Goal: Find contact information: Find contact information

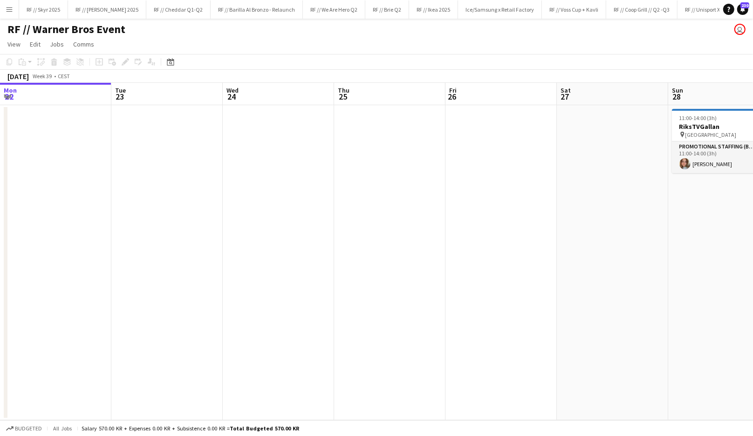
scroll to position [0, 380]
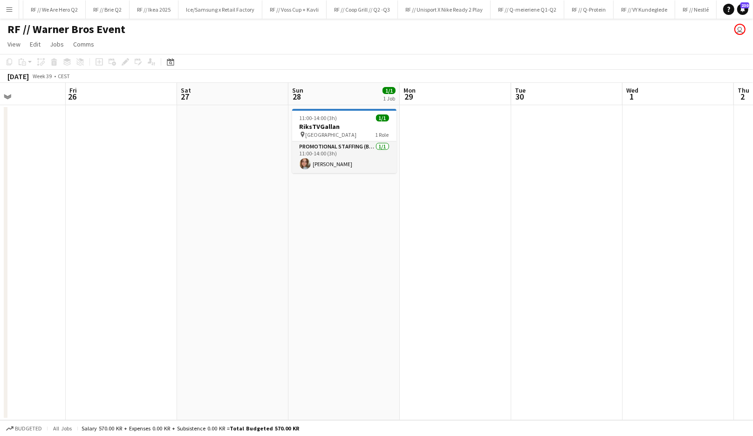
click at [436, 230] on app-date-cell at bounding box center [455, 262] width 111 height 315
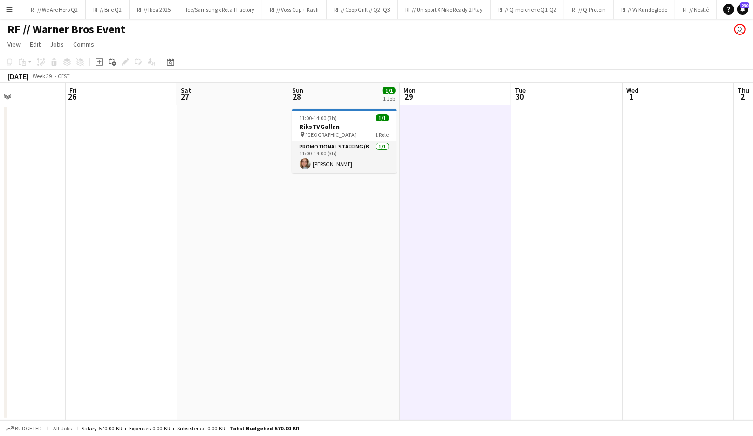
click at [436, 230] on app-date-cell at bounding box center [455, 262] width 111 height 315
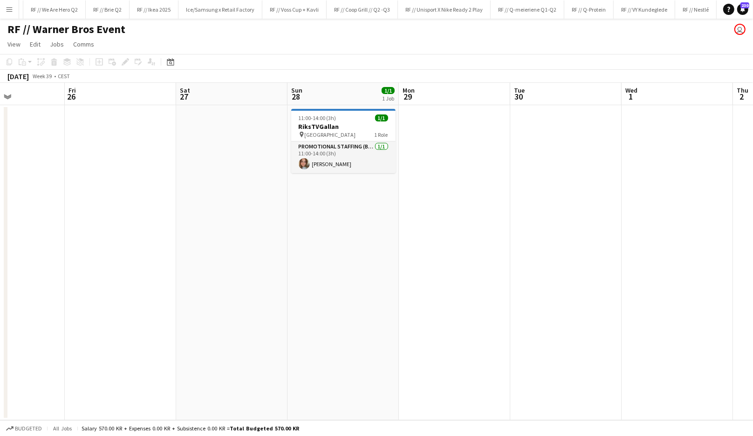
scroll to position [0, 263]
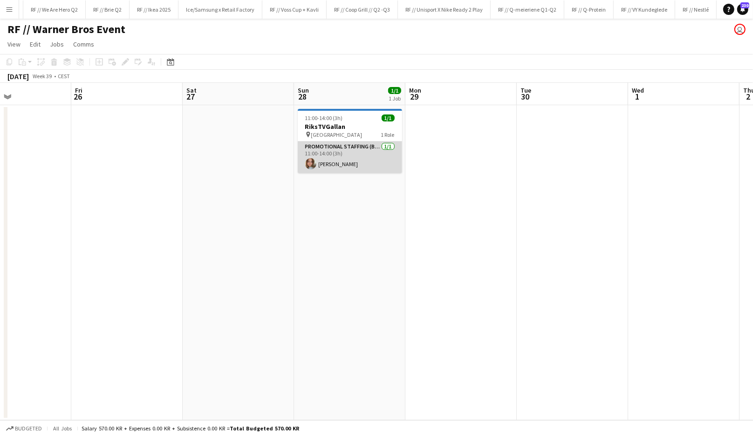
click at [323, 168] on app-card-role "Promotional Staffing (Brand Ambassadors) [DATE] 11:00-14:00 (3h) [PERSON_NAME]" at bounding box center [350, 158] width 104 height 32
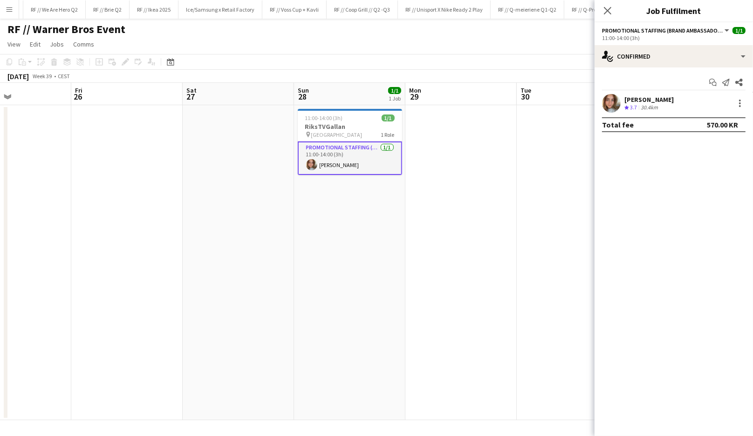
click at [655, 102] on div "[PERSON_NAME]" at bounding box center [648, 99] width 49 height 8
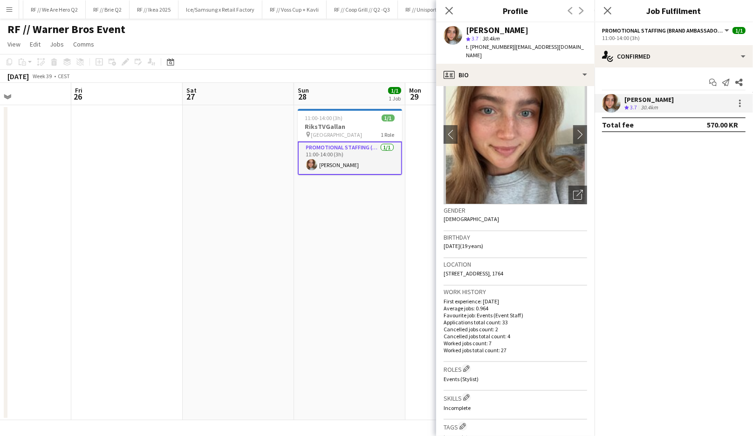
scroll to position [0, 0]
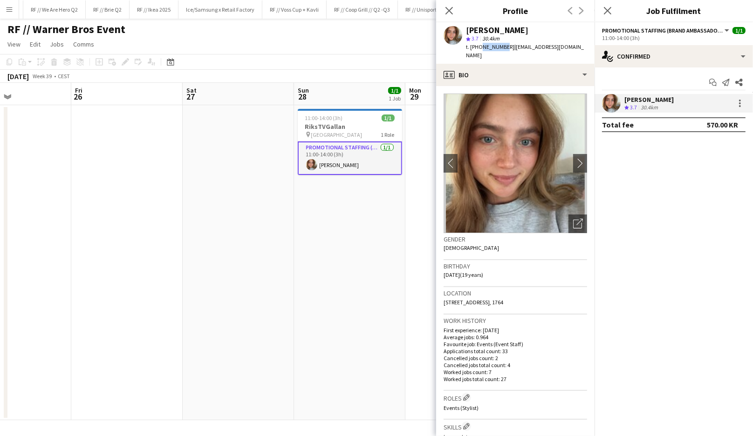
drag, startPoint x: 501, startPoint y: 46, endPoint x: 478, endPoint y: 47, distance: 22.8
click at [478, 47] on span "t. [PHONE_NUMBER]" at bounding box center [490, 46] width 48 height 7
copy span "91315953"
click at [452, 13] on icon "Close pop-in" at bounding box center [448, 10] width 9 height 9
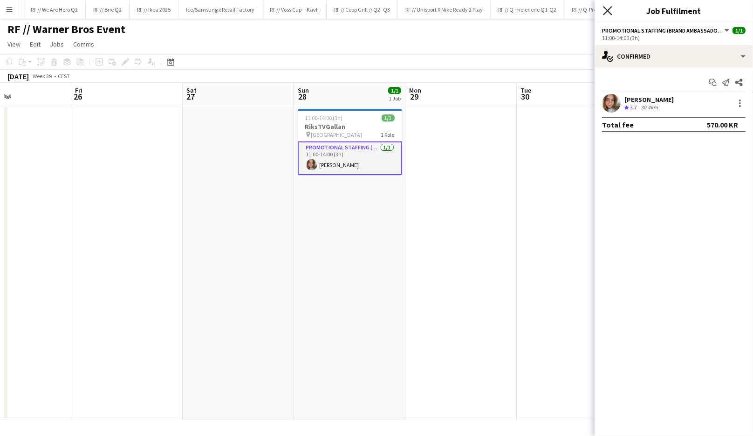
click at [607, 14] on icon "Close pop-in" at bounding box center [607, 10] width 9 height 9
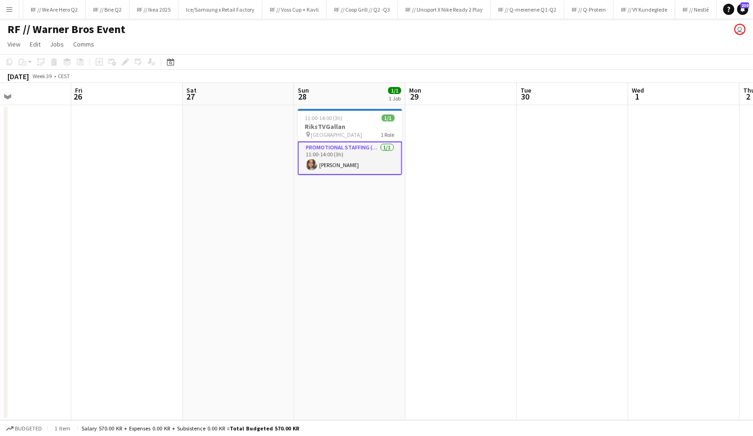
click at [432, 176] on app-date-cell at bounding box center [460, 262] width 111 height 315
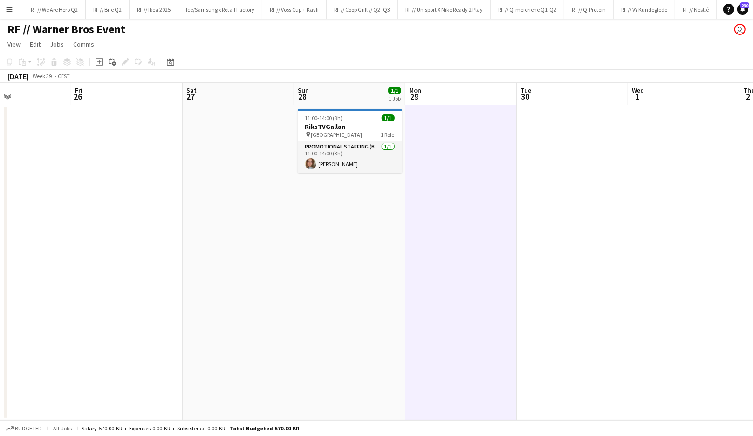
click at [432, 176] on app-date-cell at bounding box center [460, 262] width 111 height 315
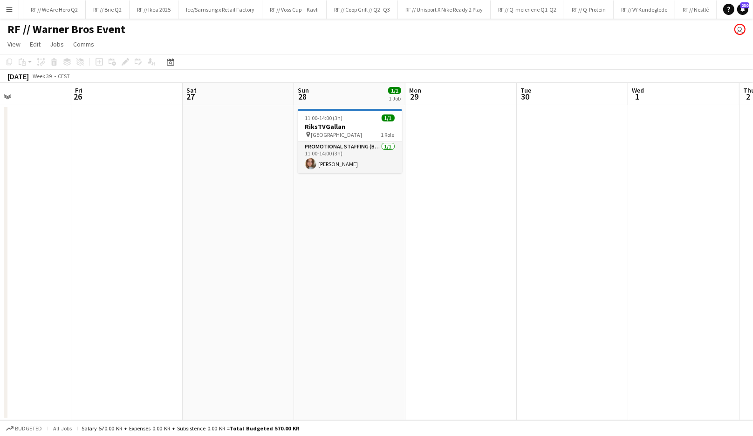
click at [442, 204] on app-date-cell at bounding box center [460, 262] width 111 height 315
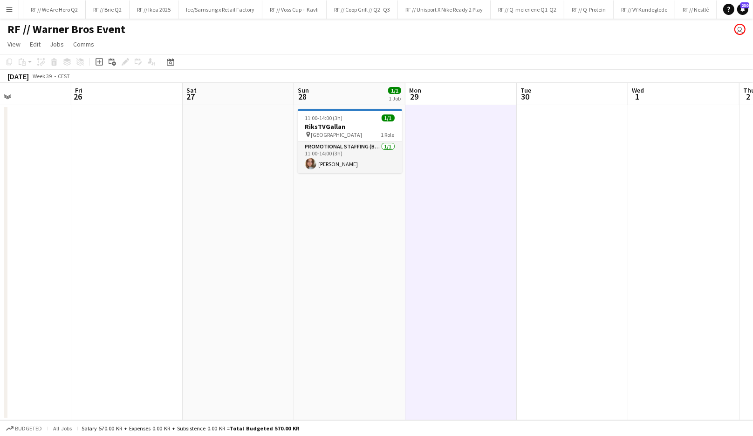
click at [442, 204] on app-date-cell at bounding box center [460, 262] width 111 height 315
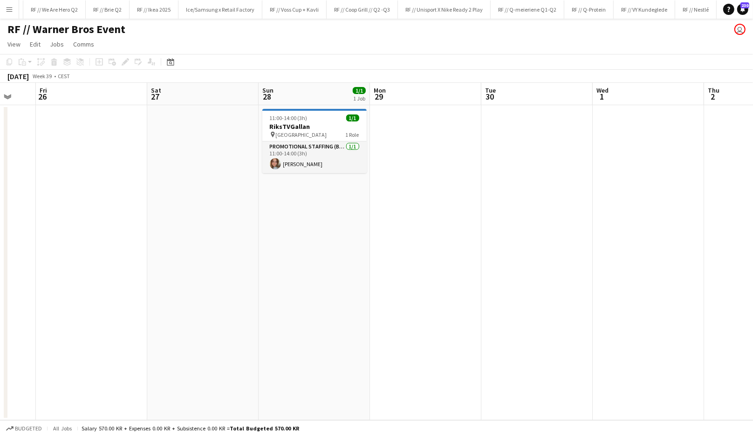
scroll to position [0, 300]
